Goal: Task Accomplishment & Management: Use online tool/utility

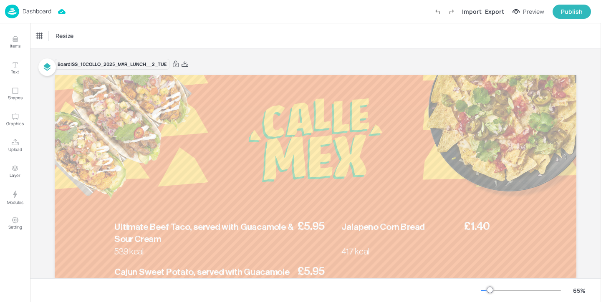
click at [30, 13] on p "Dashboard" at bounding box center [37, 11] width 29 height 6
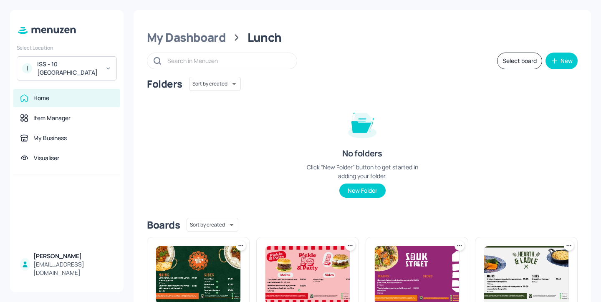
click at [76, 77] on div "ISS - 10 [GEOGRAPHIC_DATA]" at bounding box center [68, 68] width 63 height 17
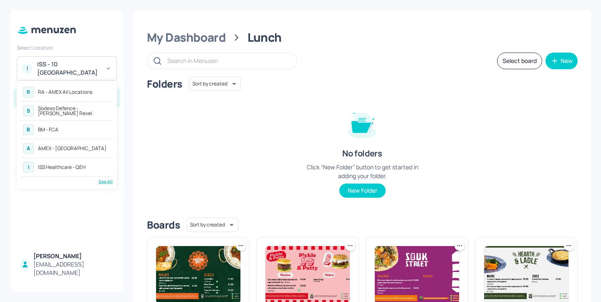
click at [109, 181] on div "See All" at bounding box center [67, 182] width 92 height 6
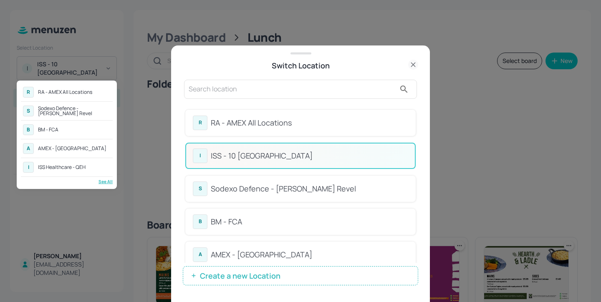
click at [360, 91] on div at bounding box center [300, 151] width 601 height 302
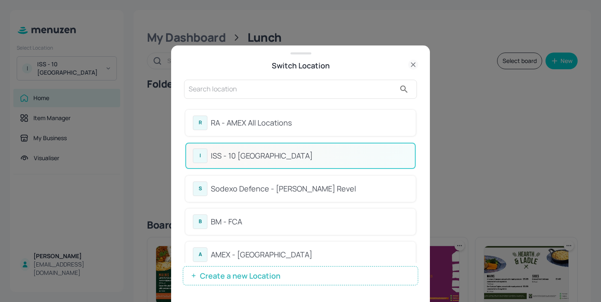
click at [321, 91] on input "text" at bounding box center [292, 89] width 207 height 13
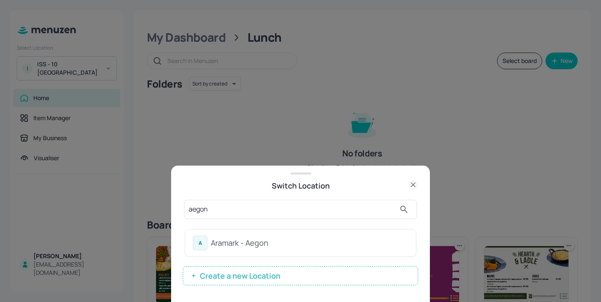
type input "aegon"
click at [305, 240] on div "Aramark - Aegon" at bounding box center [309, 243] width 197 height 11
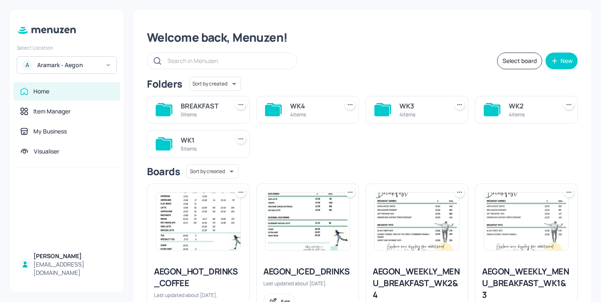
click at [572, 68] on div "Select board New" at bounding box center [362, 61] width 431 height 17
click at [561, 63] on div "New" at bounding box center [567, 61] width 12 height 6
click at [554, 78] on div "Add new folder" at bounding box center [534, 82] width 84 height 18
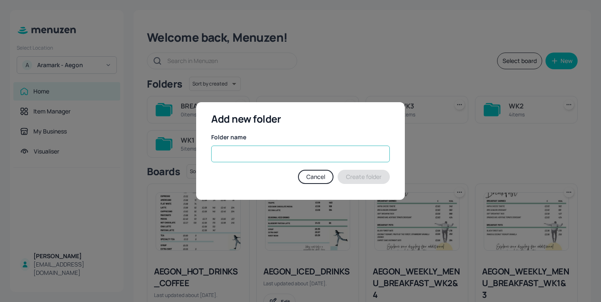
click at [226, 148] on input "text" at bounding box center [300, 154] width 179 height 17
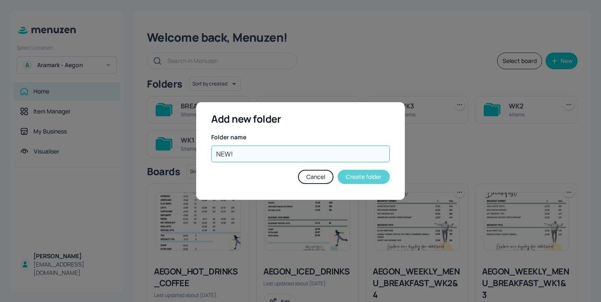
type input "NEW!"
click at [369, 179] on button "Create folder" at bounding box center [364, 177] width 52 height 14
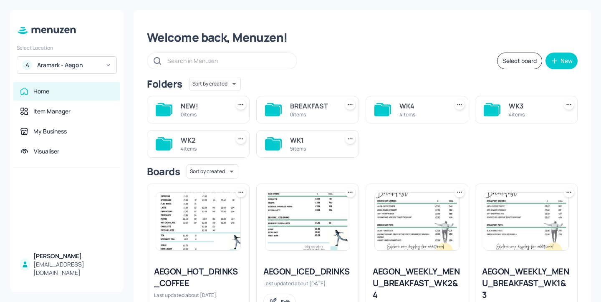
click at [302, 151] on div "5 items" at bounding box center [312, 148] width 45 height 7
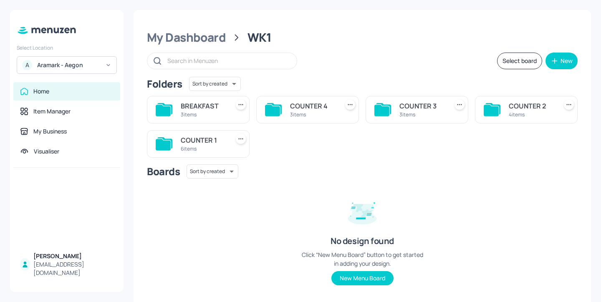
click at [207, 142] on div "COUNTER 1" at bounding box center [203, 140] width 45 height 10
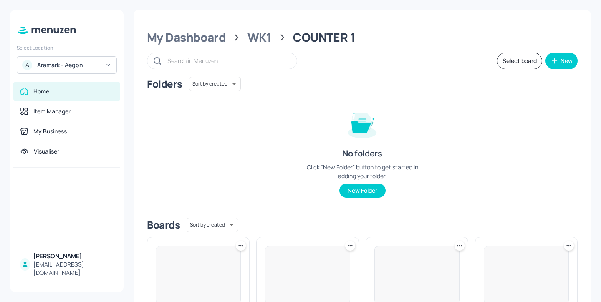
scroll to position [268, 0]
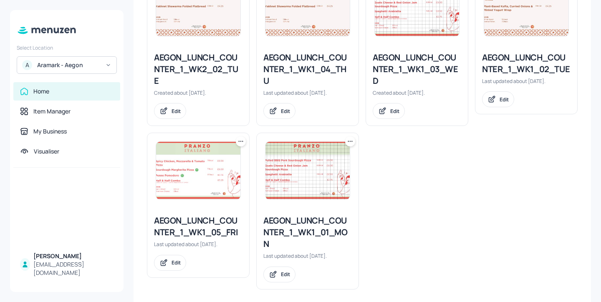
click at [347, 144] on icon at bounding box center [350, 141] width 8 height 8
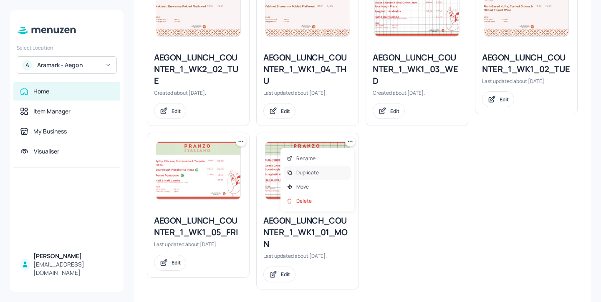
click at [331, 175] on div "Duplicate" at bounding box center [317, 173] width 67 height 14
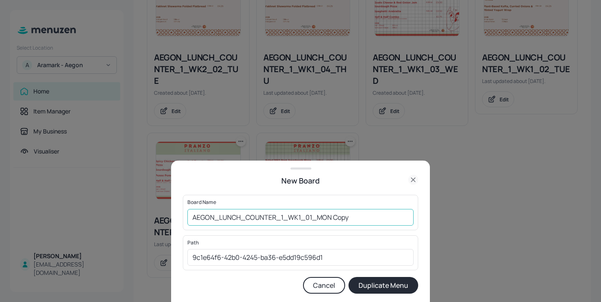
click at [192, 219] on input "AEGON_LUNCH_COUNTER_1_WK1_01_MON Copy" at bounding box center [300, 217] width 226 height 17
drag, startPoint x: 354, startPoint y: 217, endPoint x: 330, endPoint y: 217, distance: 23.8
click at [330, 217] on input "AEGON_LUNCH_COUNTER_1_WK1_01_MON Copy" at bounding box center [300, 217] width 226 height 17
click at [192, 218] on input "AEGON_LUNCH_COUNTER_1_WK1_01_MON" at bounding box center [300, 217] width 226 height 17
type input "AEGON_LUNCH_COUNTER_1_WK1_01_MON"
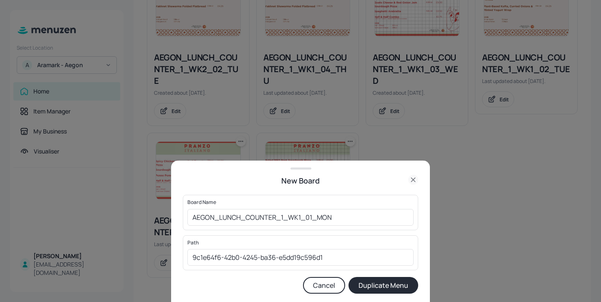
click at [381, 283] on button "Duplicate Menu" at bounding box center [384, 285] width 70 height 17
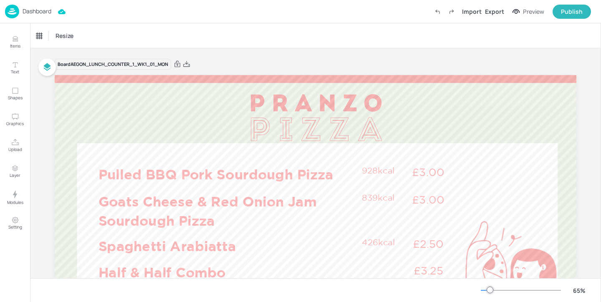
click at [47, 12] on p "Dashboard" at bounding box center [37, 11] width 29 height 6
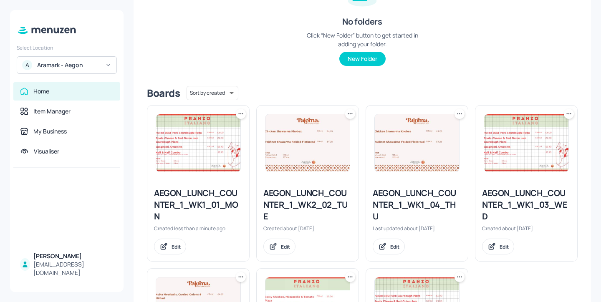
scroll to position [148, 0]
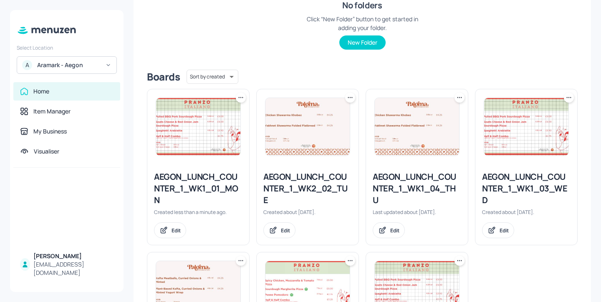
click at [238, 97] on icon at bounding box center [238, 97] width 1 height 1
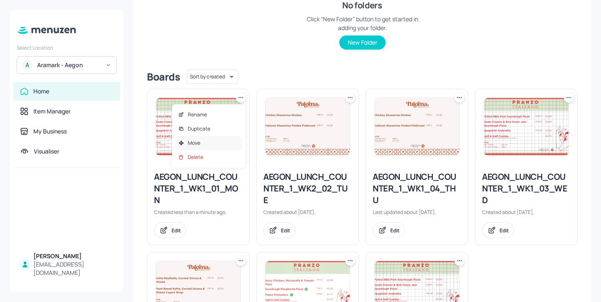
click at [216, 143] on div "Move" at bounding box center [208, 143] width 67 height 14
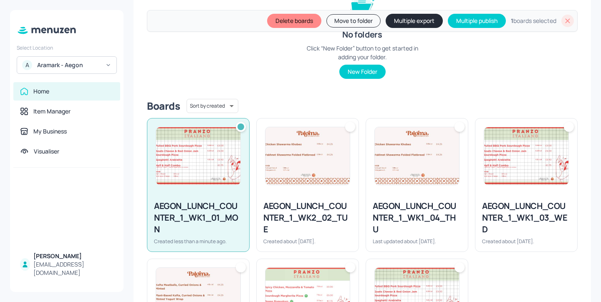
scroll to position [177, 0]
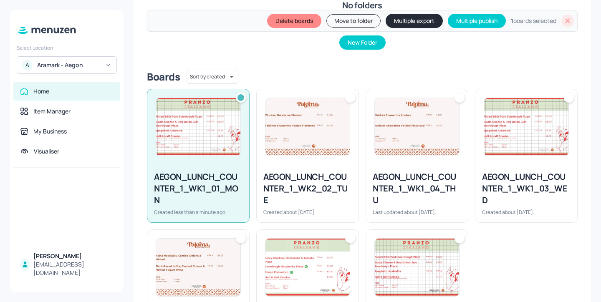
click at [351, 23] on button "Move to folder" at bounding box center [354, 20] width 54 height 13
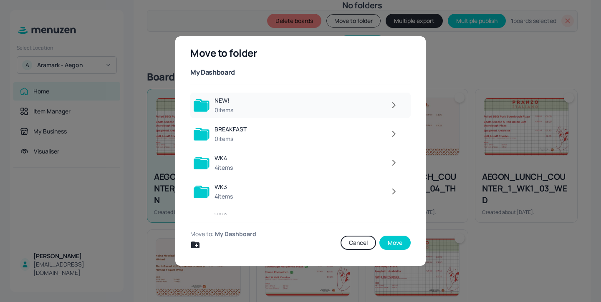
click at [248, 115] on div "NEW! 0 items" at bounding box center [300, 105] width 220 height 25
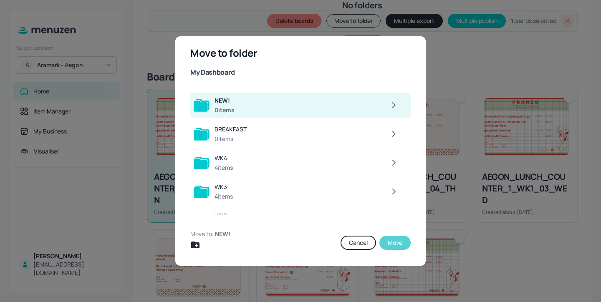
click at [400, 244] on button "Move" at bounding box center [395, 243] width 31 height 14
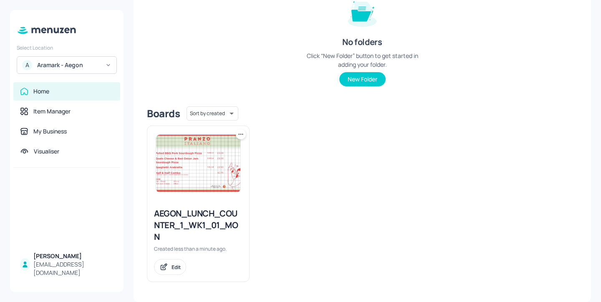
scroll to position [111, 0]
click at [215, 218] on div "AEGON_LUNCH_COUNTER_1_WK1_01_MON" at bounding box center [198, 225] width 89 height 35
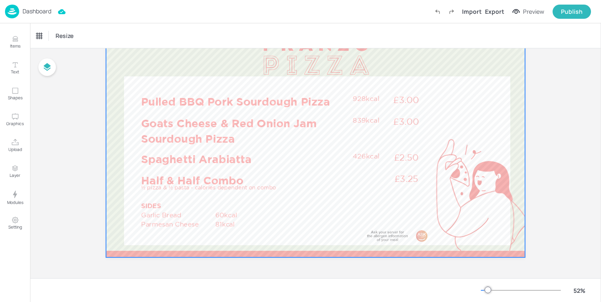
scroll to position [47, 0]
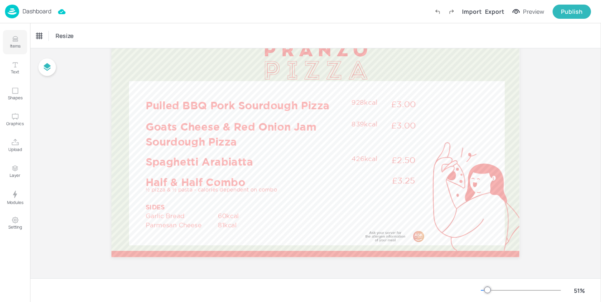
click at [10, 43] on button "Items" at bounding box center [15, 42] width 24 height 24
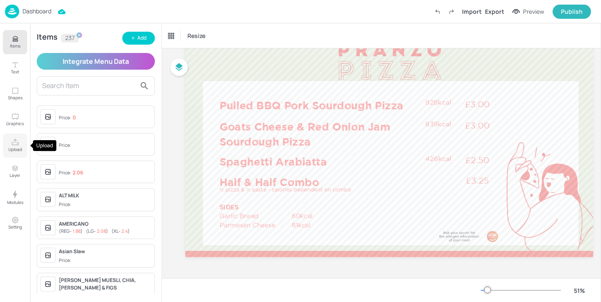
click at [17, 142] on icon "Upload" at bounding box center [15, 143] width 8 height 8
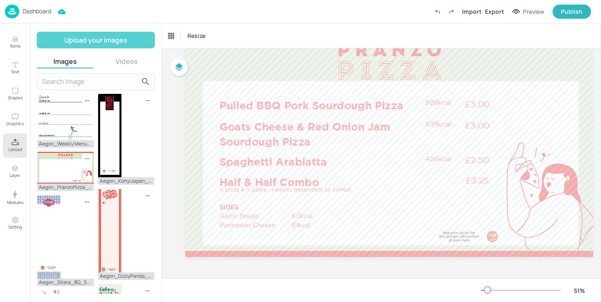
click at [116, 45] on button "Upload your images" at bounding box center [96, 40] width 118 height 17
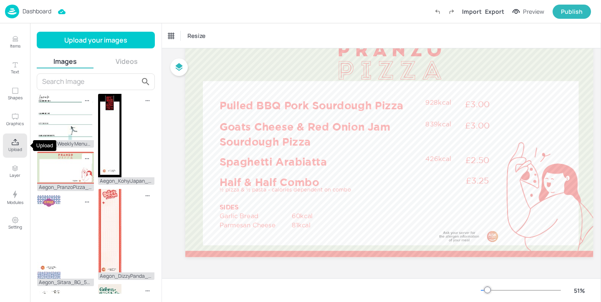
click at [17, 144] on icon "Upload" at bounding box center [15, 143] width 8 height 8
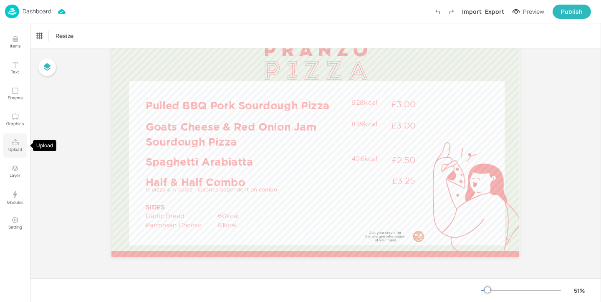
click at [17, 144] on icon "Upload" at bounding box center [15, 143] width 8 height 8
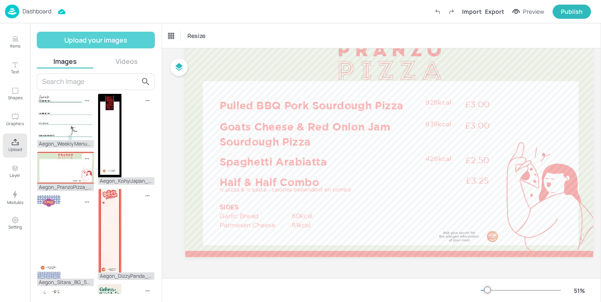
click at [83, 42] on button "Upload your images" at bounding box center [96, 40] width 118 height 17
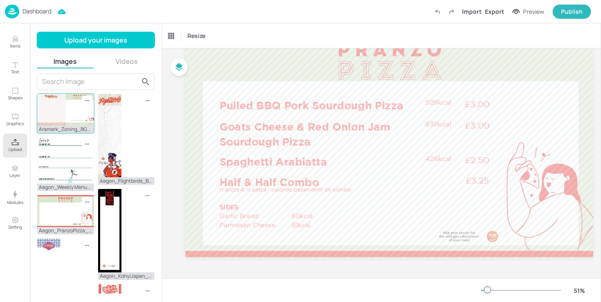
click at [85, 111] on img at bounding box center [65, 110] width 57 height 32
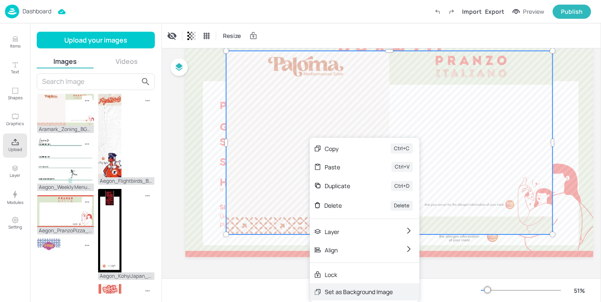
click at [366, 293] on div "Set as Background Image" at bounding box center [359, 292] width 68 height 9
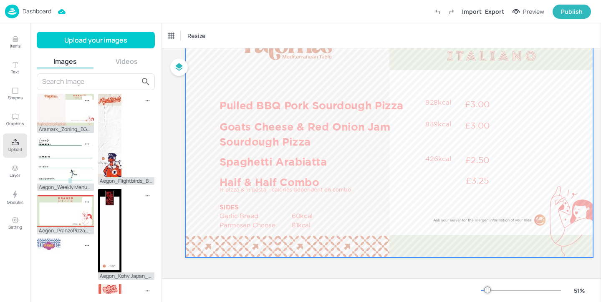
scroll to position [47, 18]
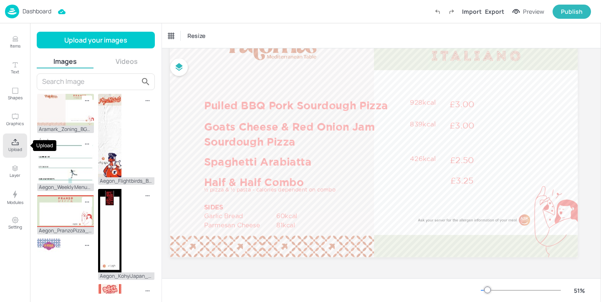
click at [22, 142] on button "Upload" at bounding box center [15, 146] width 24 height 24
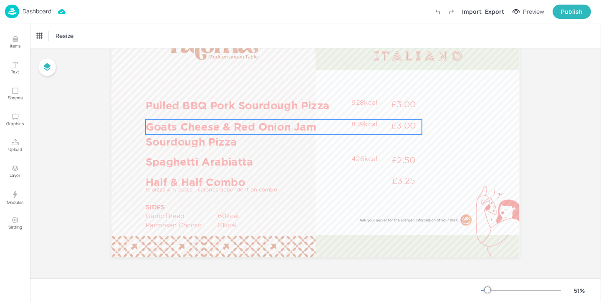
scroll to position [41, 0]
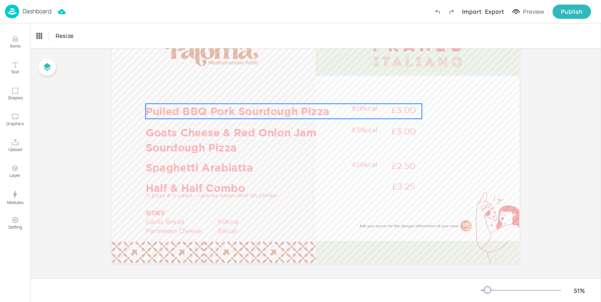
click at [257, 110] on p "Pulled BBQ Pork Sourdough Pizza" at bounding box center [247, 111] width 202 height 15
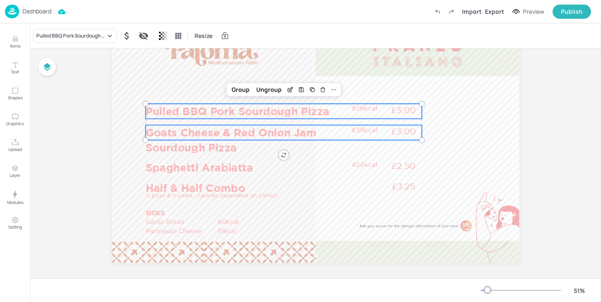
click at [240, 129] on p "Goats Cheese & Red Onion Jam Sourdough Pizza" at bounding box center [247, 140] width 202 height 30
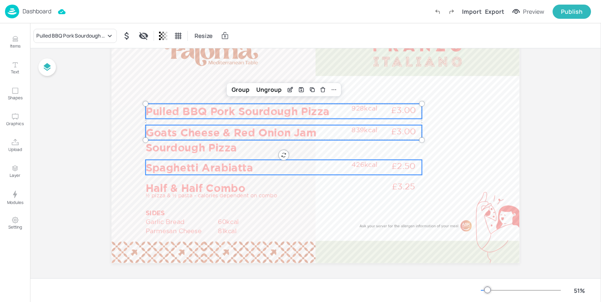
click at [240, 172] on p "Spaghetti Arabiatta" at bounding box center [247, 167] width 202 height 15
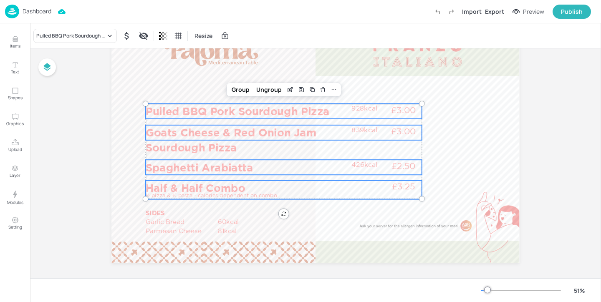
click at [238, 189] on p "Half & Half Combo" at bounding box center [247, 188] width 202 height 15
click at [177, 214] on p "SIDES" at bounding box center [179, 213] width 67 height 9
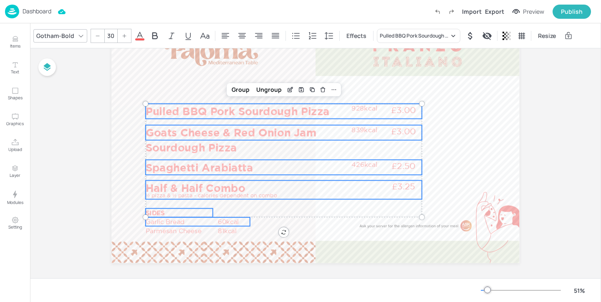
click at [178, 223] on p "Garlic Bread" at bounding box center [181, 222] width 71 height 9
click at [179, 230] on p "Parmesan Cheese" at bounding box center [181, 230] width 71 height 9
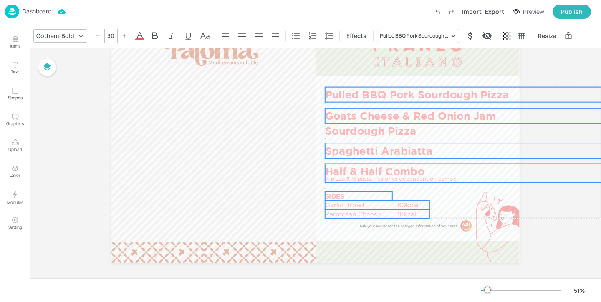
drag, startPoint x: 179, startPoint y: 230, endPoint x: 359, endPoint y: 213, distance: 180.3
click at [359, 213] on p "Parmesan Cheese" at bounding box center [360, 214] width 71 height 9
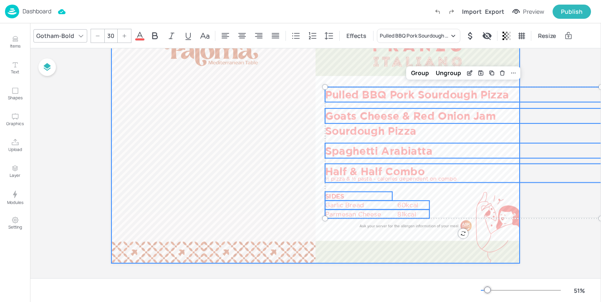
click at [438, 196] on div at bounding box center [315, 149] width 408 height 230
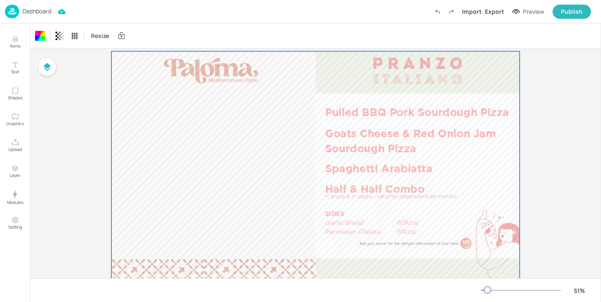
scroll to position [30, 0]
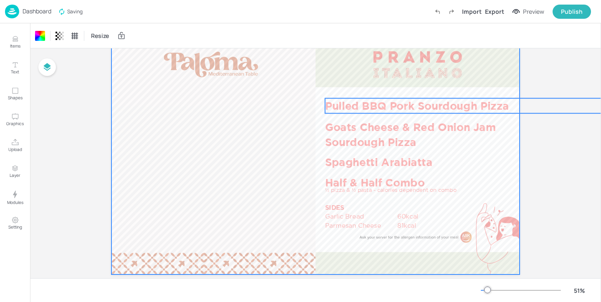
click at [383, 111] on p "Pulled BBQ Pork Sourdough Pizza" at bounding box center [426, 106] width 202 height 15
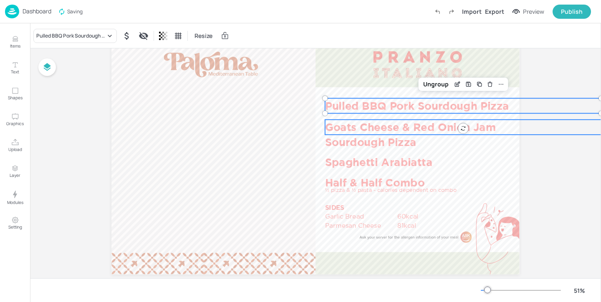
click at [378, 126] on p "Goats Cheese & Red Onion Jam Sourdough Pizza" at bounding box center [426, 135] width 202 height 30
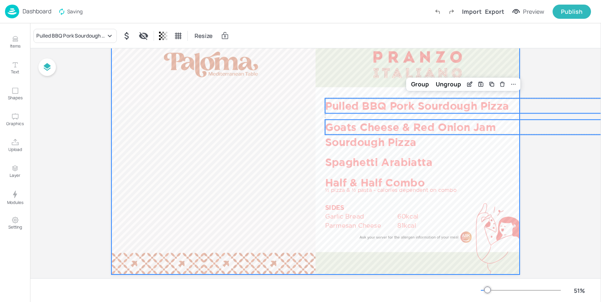
click at [378, 154] on div at bounding box center [315, 160] width 408 height 230
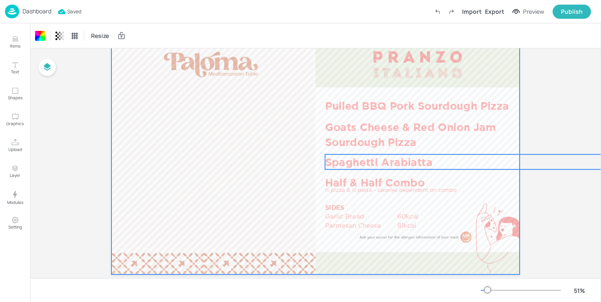
click at [378, 159] on p "Spaghetti Arabiatta" at bounding box center [426, 161] width 202 height 15
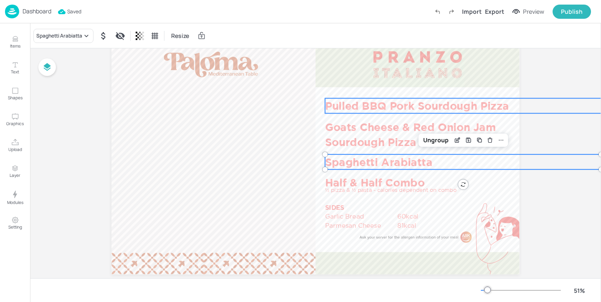
click at [375, 105] on p "Pulled BBQ Pork Sourdough Pizza" at bounding box center [426, 106] width 202 height 15
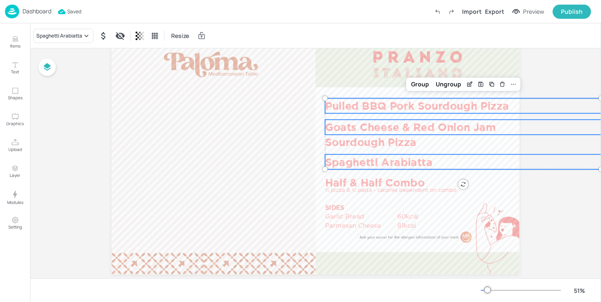
click at [370, 137] on p "Goats Cheese & Red Onion Jam Sourdough Pizza" at bounding box center [426, 135] width 202 height 30
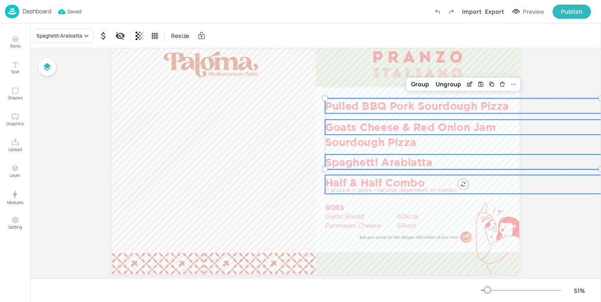
click at [379, 179] on p "Half & Half Combo" at bounding box center [426, 182] width 202 height 15
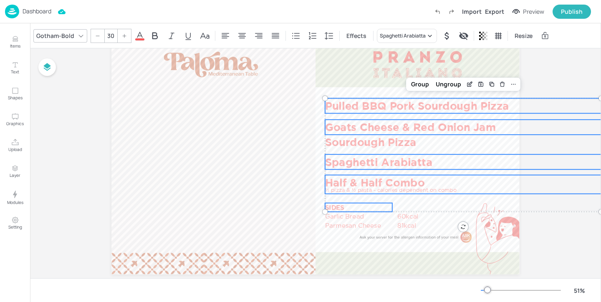
click at [354, 205] on p "SIDES" at bounding box center [358, 207] width 67 height 9
click at [355, 213] on p "Garlic Bread" at bounding box center [360, 216] width 71 height 9
click at [357, 222] on p "Parmesan Cheese" at bounding box center [360, 225] width 71 height 9
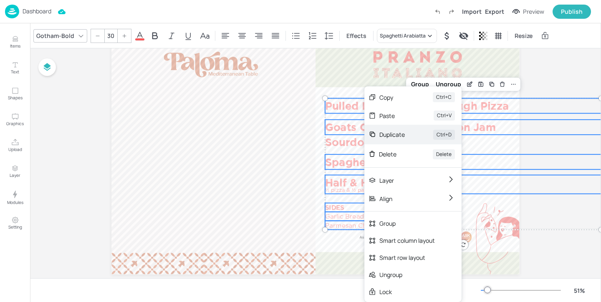
click at [403, 134] on div "Duplicate" at bounding box center [395, 134] width 30 height 9
type input "--"
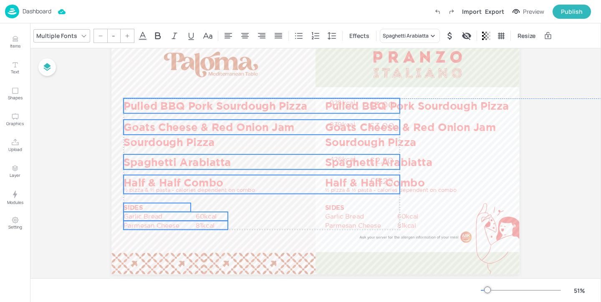
drag, startPoint x: 400, startPoint y: 136, endPoint x: 196, endPoint y: 133, distance: 203.8
click at [196, 133] on p "Goats Cheese & Red Onion Jam Sourdough Pizza" at bounding box center [225, 135] width 202 height 30
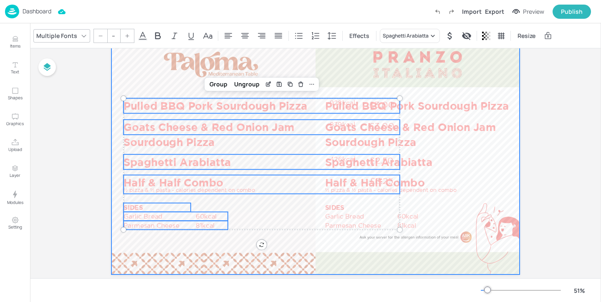
click at [298, 248] on div at bounding box center [315, 160] width 408 height 230
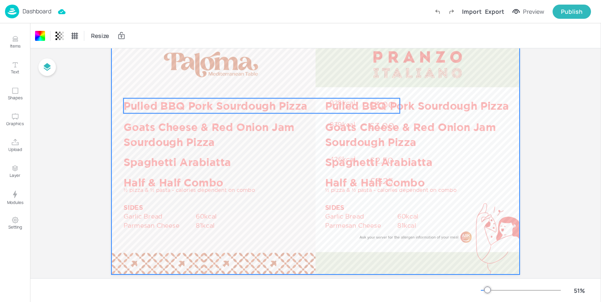
click at [260, 104] on p "Pulled BBQ Pork Sourdough Pizza" at bounding box center [225, 106] width 202 height 15
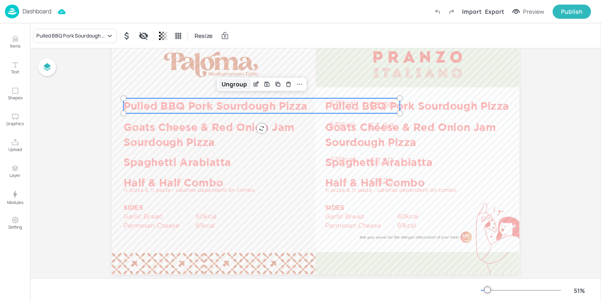
click at [234, 89] on div "Ungroup" at bounding box center [234, 84] width 32 height 11
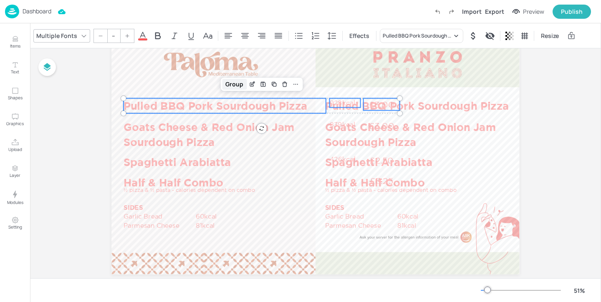
click at [227, 84] on div "Group" at bounding box center [234, 84] width 25 height 11
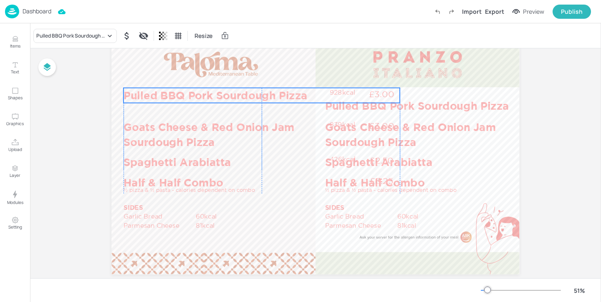
drag, startPoint x: 226, startPoint y: 103, endPoint x: 226, endPoint y: 93, distance: 10.4
click at [226, 93] on p "Pulled BBQ Pork Sourdough Pizza" at bounding box center [225, 95] width 202 height 15
click at [240, 75] on div "Ungroup" at bounding box center [234, 73] width 32 height 11
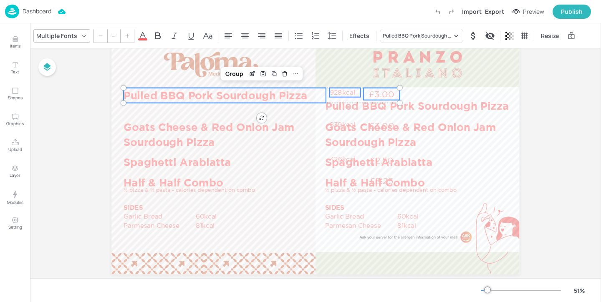
click at [342, 90] on p "928kcal" at bounding box center [345, 92] width 31 height 9
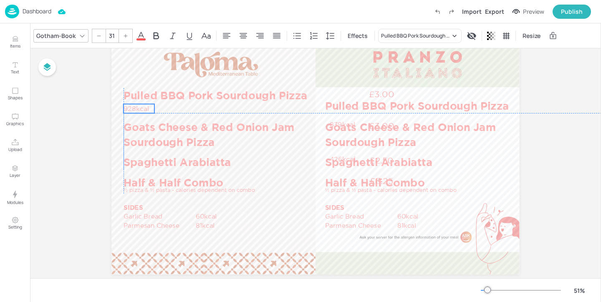
drag, startPoint x: 342, startPoint y: 90, endPoint x: 136, endPoint y: 106, distance: 206.9
click at [136, 106] on p "928kcal" at bounding box center [139, 108] width 31 height 9
click at [136, 106] on p "928kcal" at bounding box center [142, 107] width 31 height 9
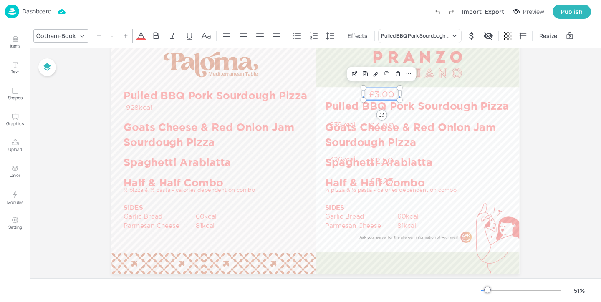
type input "40"
